Goal: Information Seeking & Learning: Learn about a topic

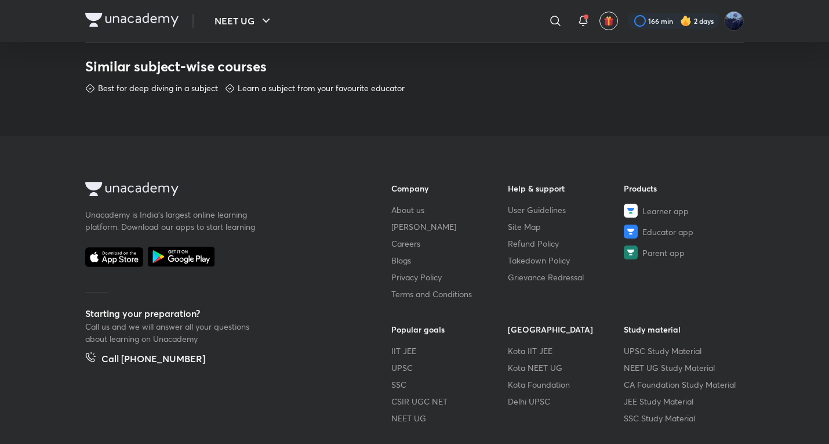
scroll to position [669, 0]
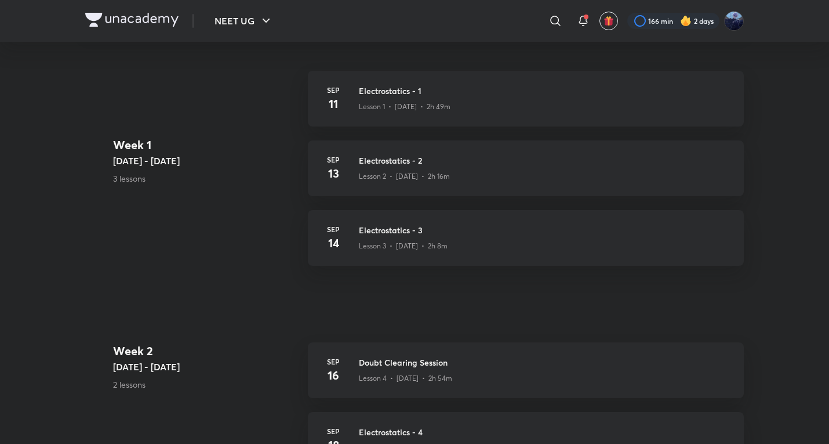
scroll to position [1487, 0]
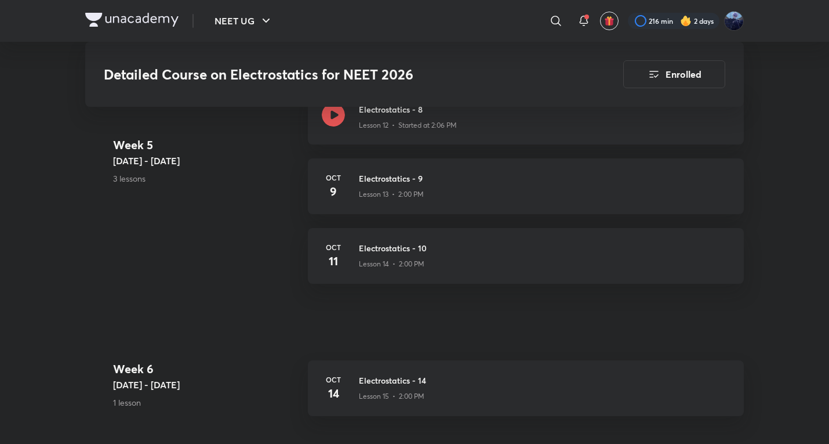
scroll to position [1536, 0]
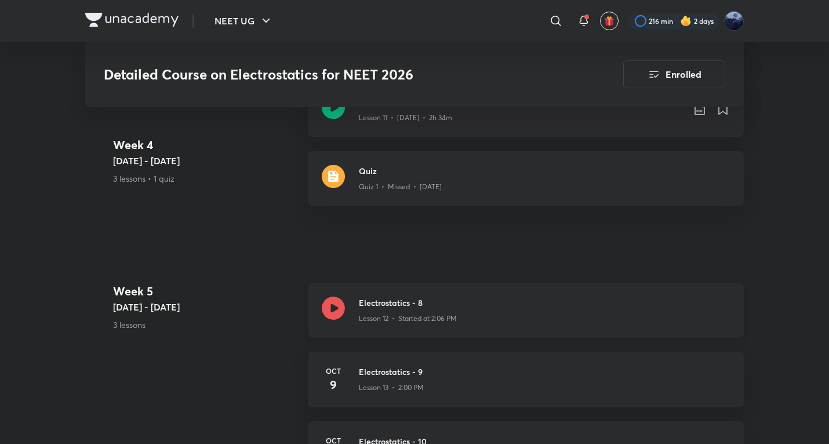
click at [470, 309] on div "Lesson 12 • Started at 2:06 PM" at bounding box center [544, 316] width 371 height 15
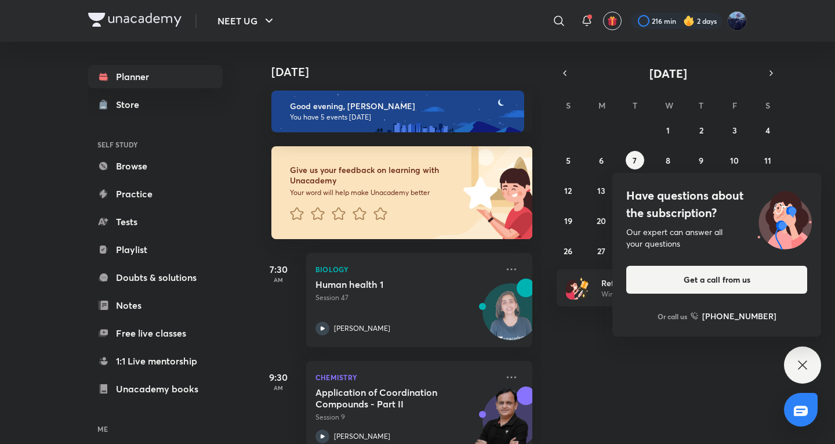
click at [801, 370] on icon at bounding box center [803, 365] width 14 height 14
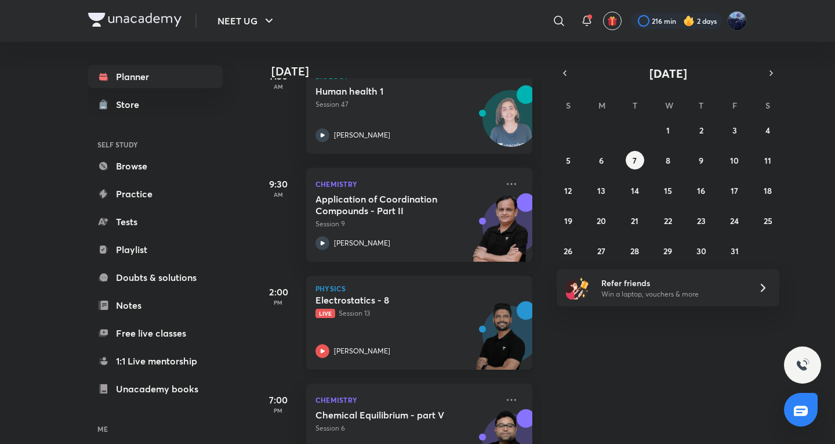
scroll to position [353, 0]
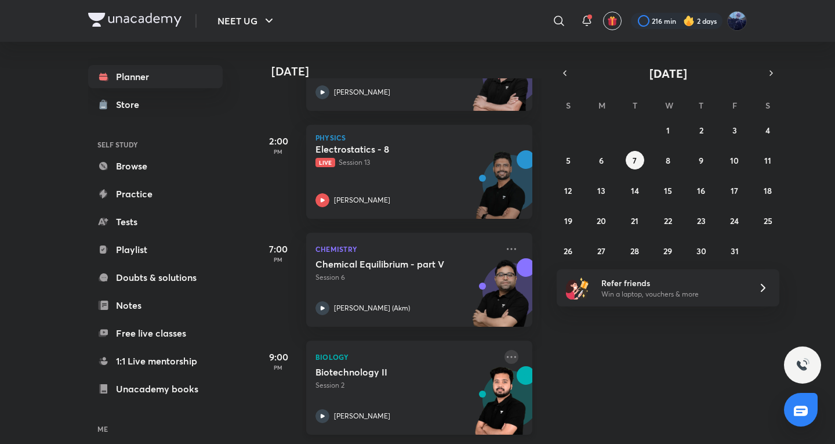
click at [507, 355] on icon at bounding box center [511, 356] width 9 height 2
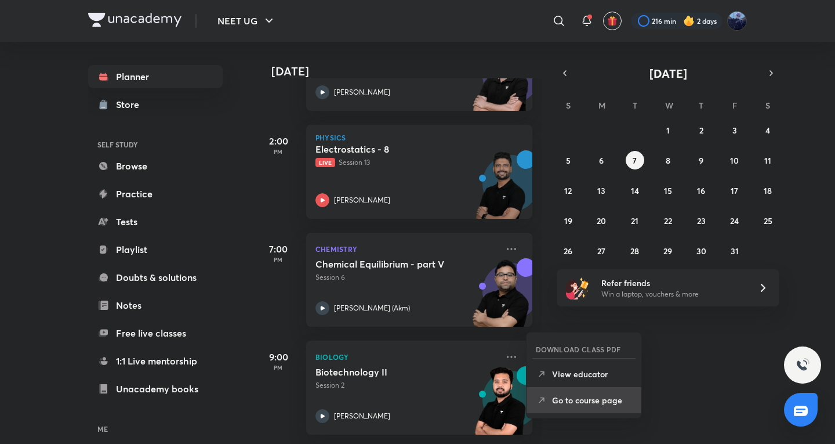
click at [587, 401] on p "Go to course page" at bounding box center [592, 400] width 80 height 12
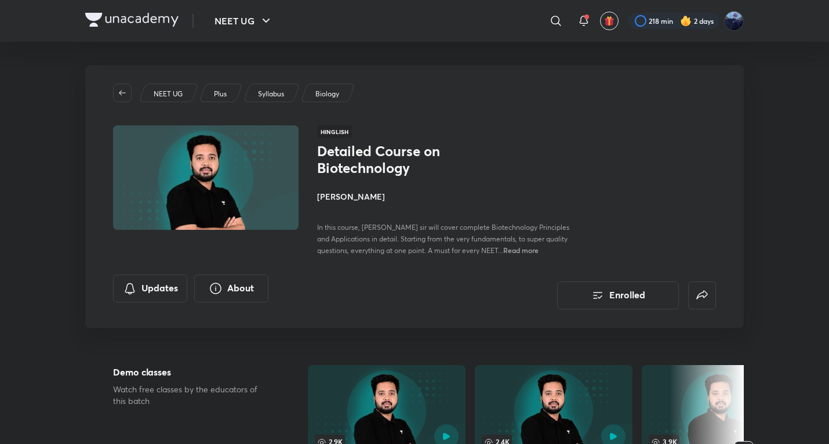
click at [357, 205] on div "Detailed Course on Biotechnology [PERSON_NAME] In this course, [PERSON_NAME] si…" at bounding box center [447, 199] width 260 height 113
click at [361, 200] on h4 "[PERSON_NAME]" at bounding box center [447, 196] width 260 height 12
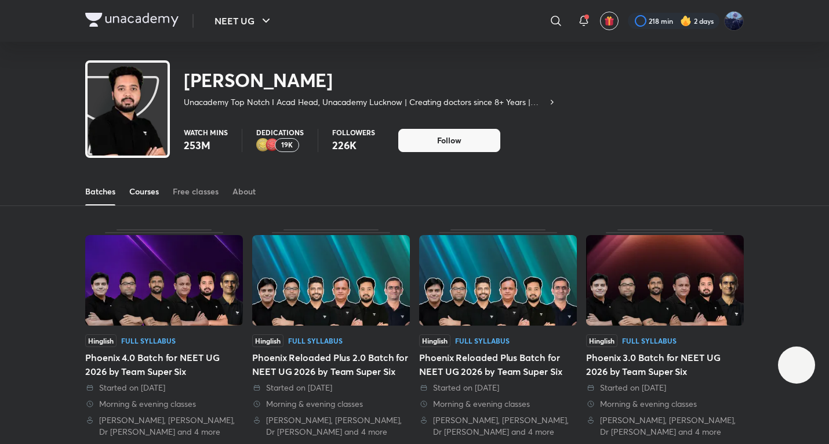
click at [143, 194] on div "Courses" at bounding box center [144, 192] width 30 height 12
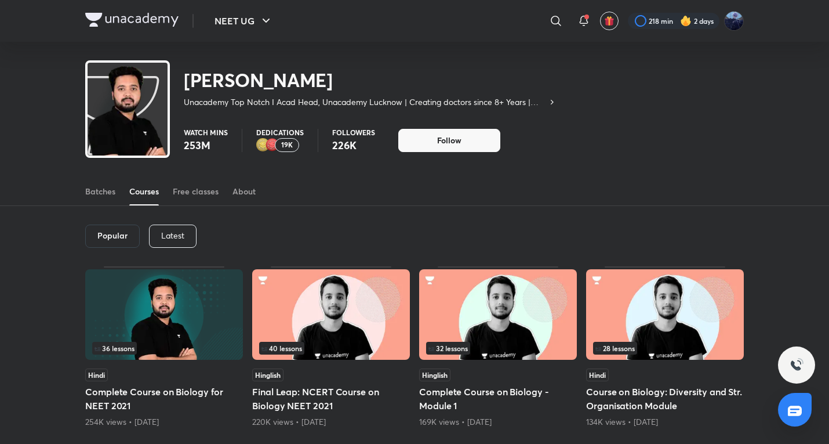
click at [167, 242] on div "Latest" at bounding box center [173, 235] width 48 height 23
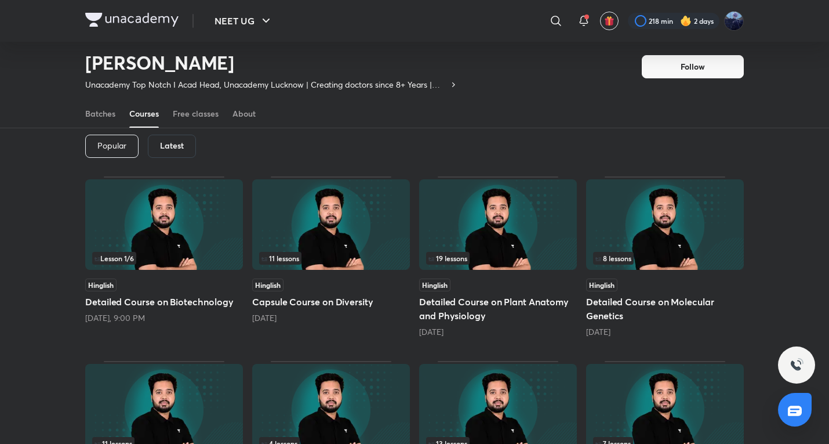
scroll to position [45, 0]
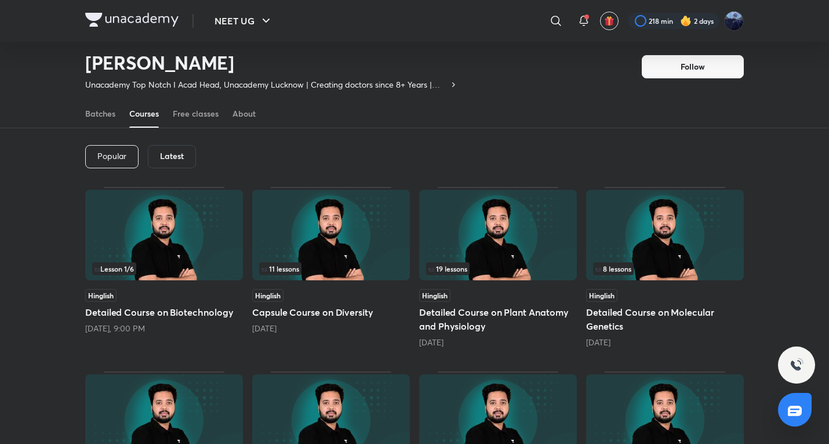
click at [644, 299] on div "Hinglish" at bounding box center [665, 295] width 158 height 13
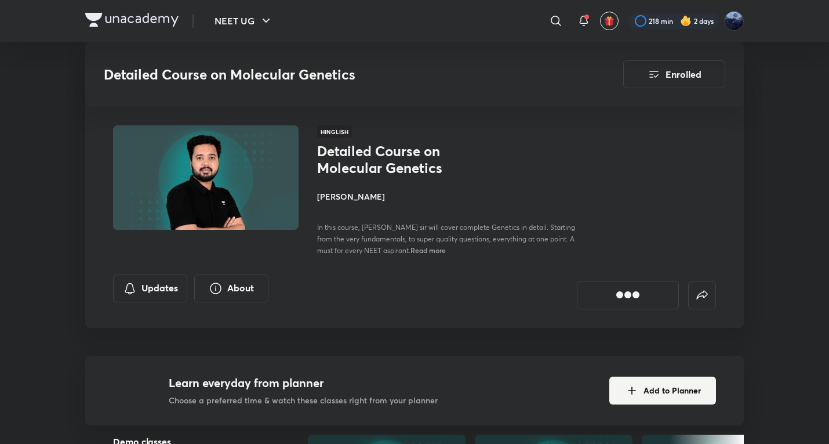
scroll to position [770, 0]
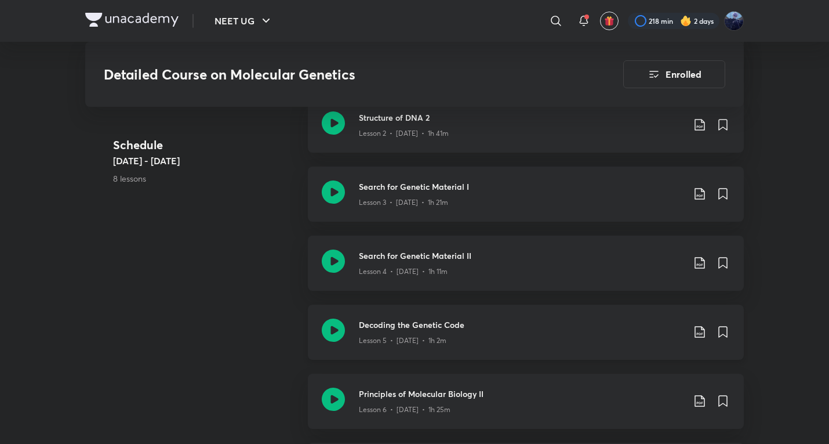
click at [379, 335] on p "Lesson 5 • [DATE] • 1h 2m" at bounding box center [403, 340] width 88 height 10
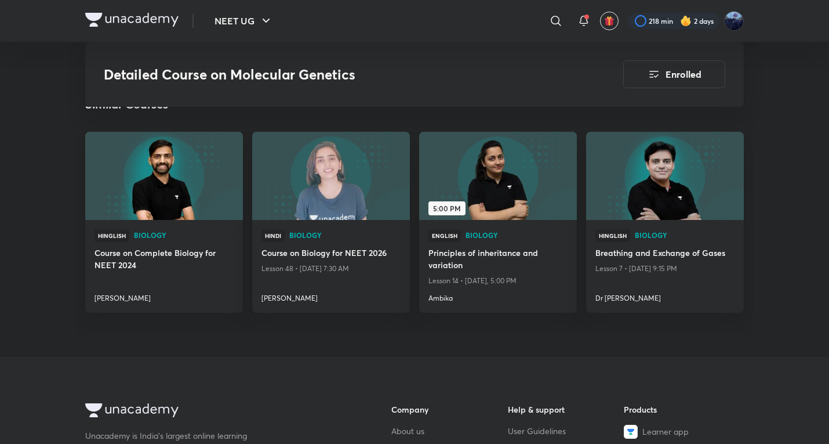
scroll to position [1311, 0]
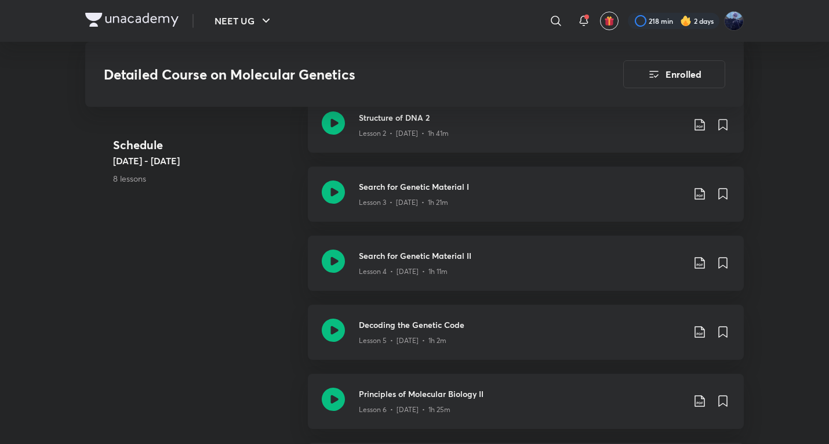
scroll to position [963, 0]
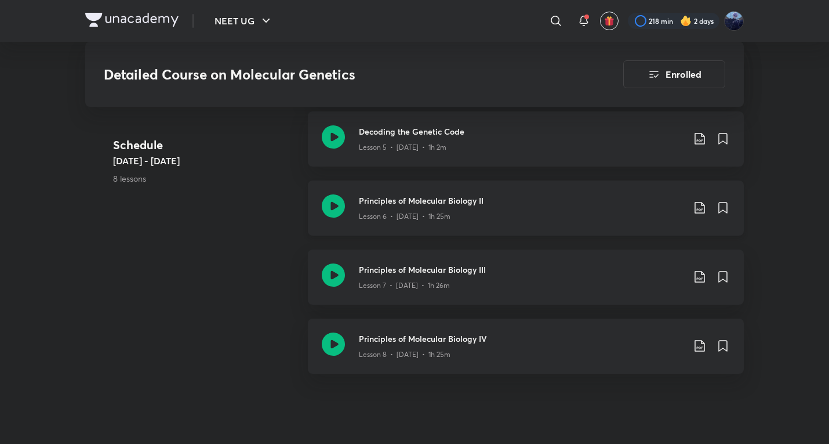
click at [449, 222] on div "Principles of Molecular Biology II Lesson 6 • [DATE] • 1h 25m" at bounding box center [526, 207] width 436 height 55
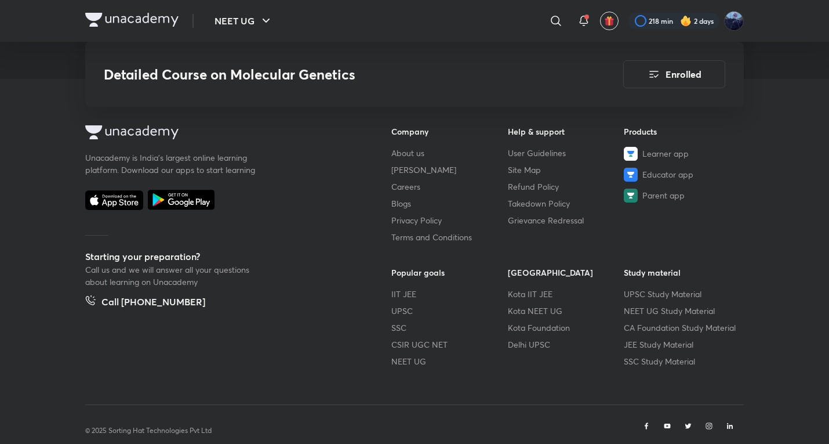
scroll to position [1609, 0]
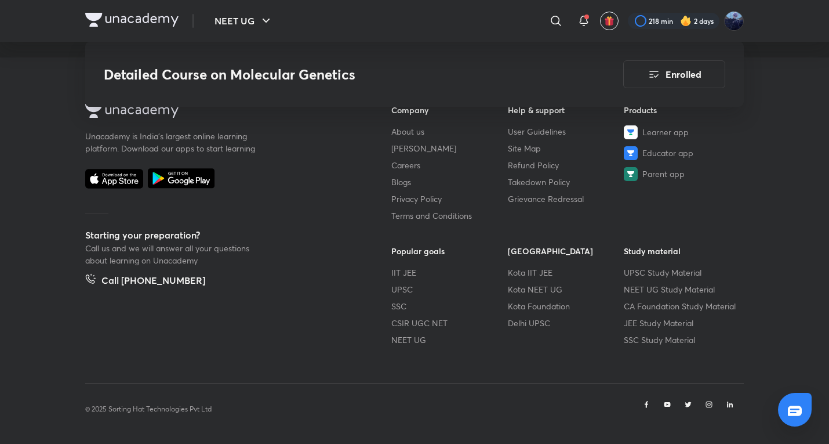
scroll to position [963, 0]
